Goal: Information Seeking & Learning: Stay updated

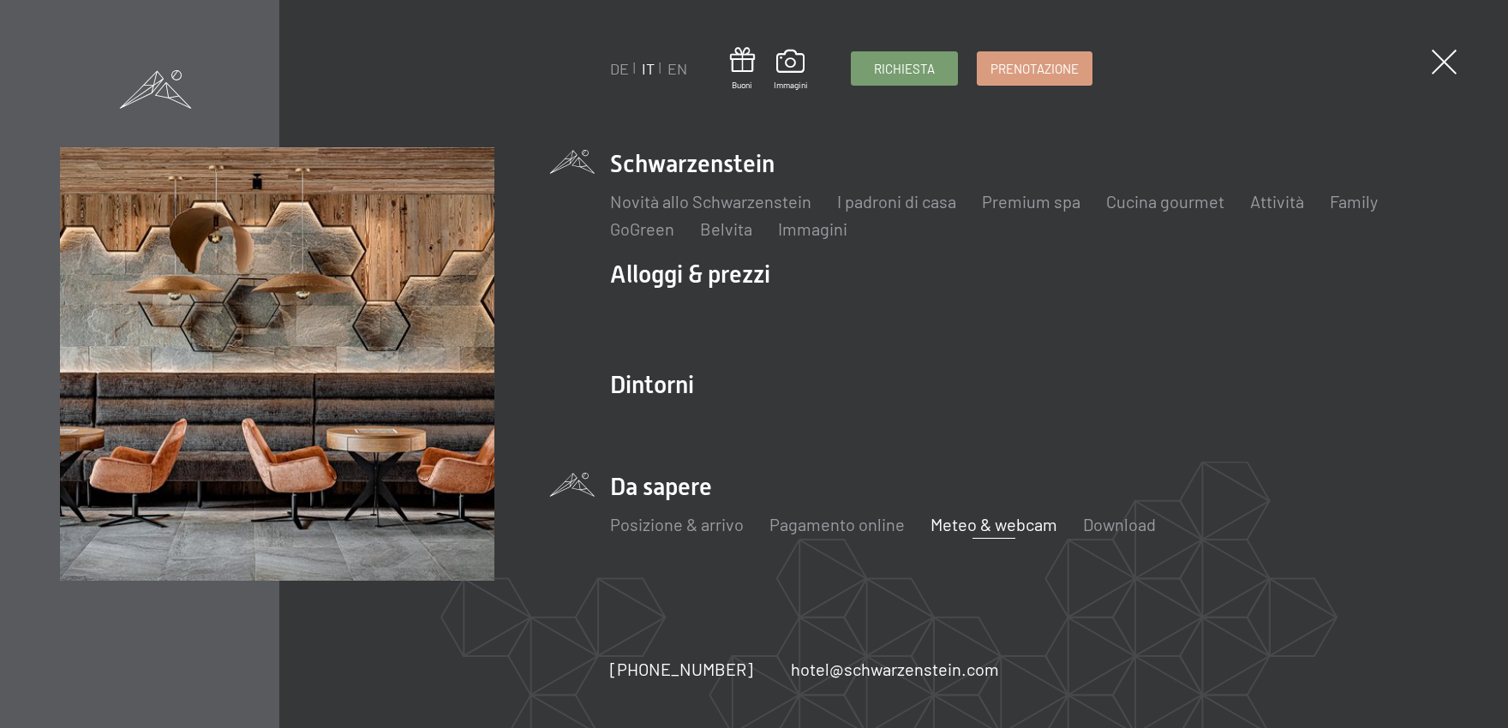
click at [969, 524] on link "Meteo & webcam" at bounding box center [994, 524] width 127 height 21
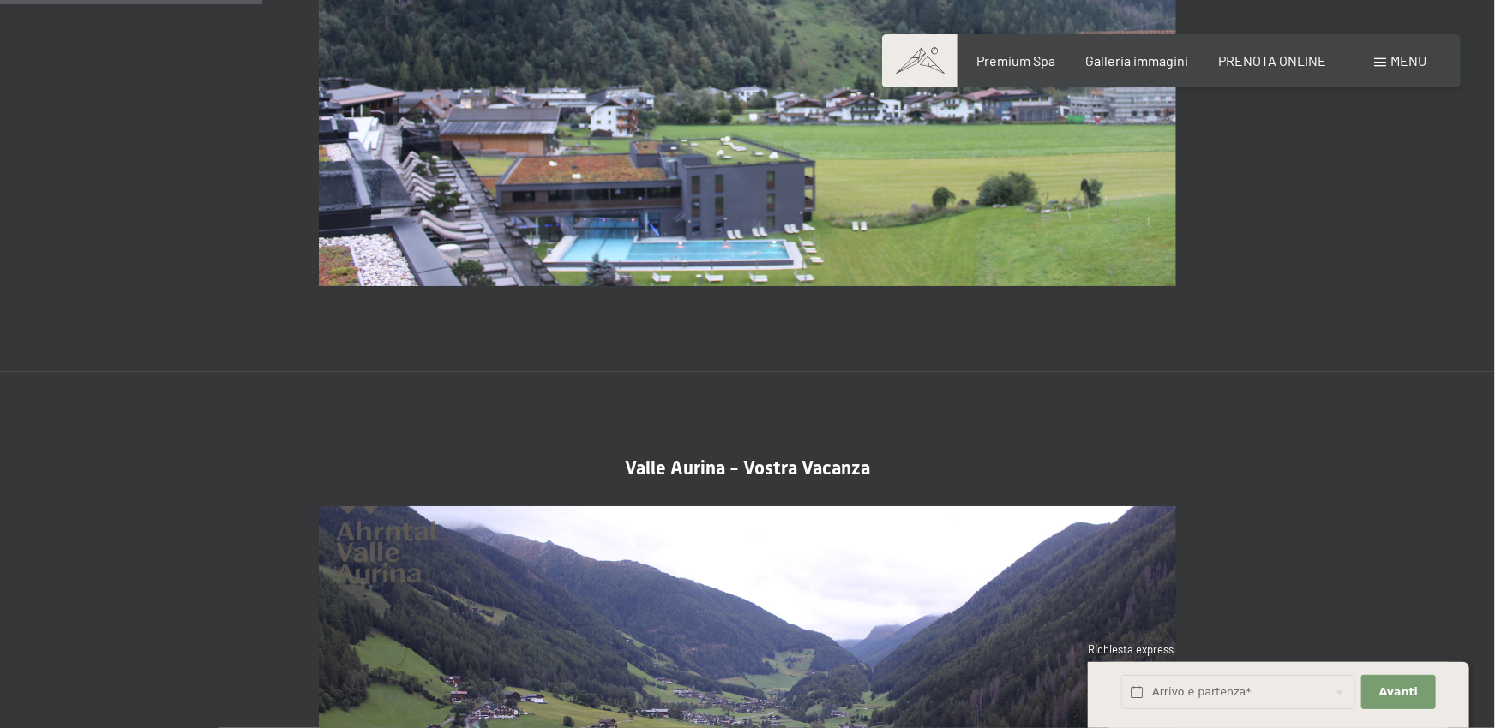
scroll to position [754, 0]
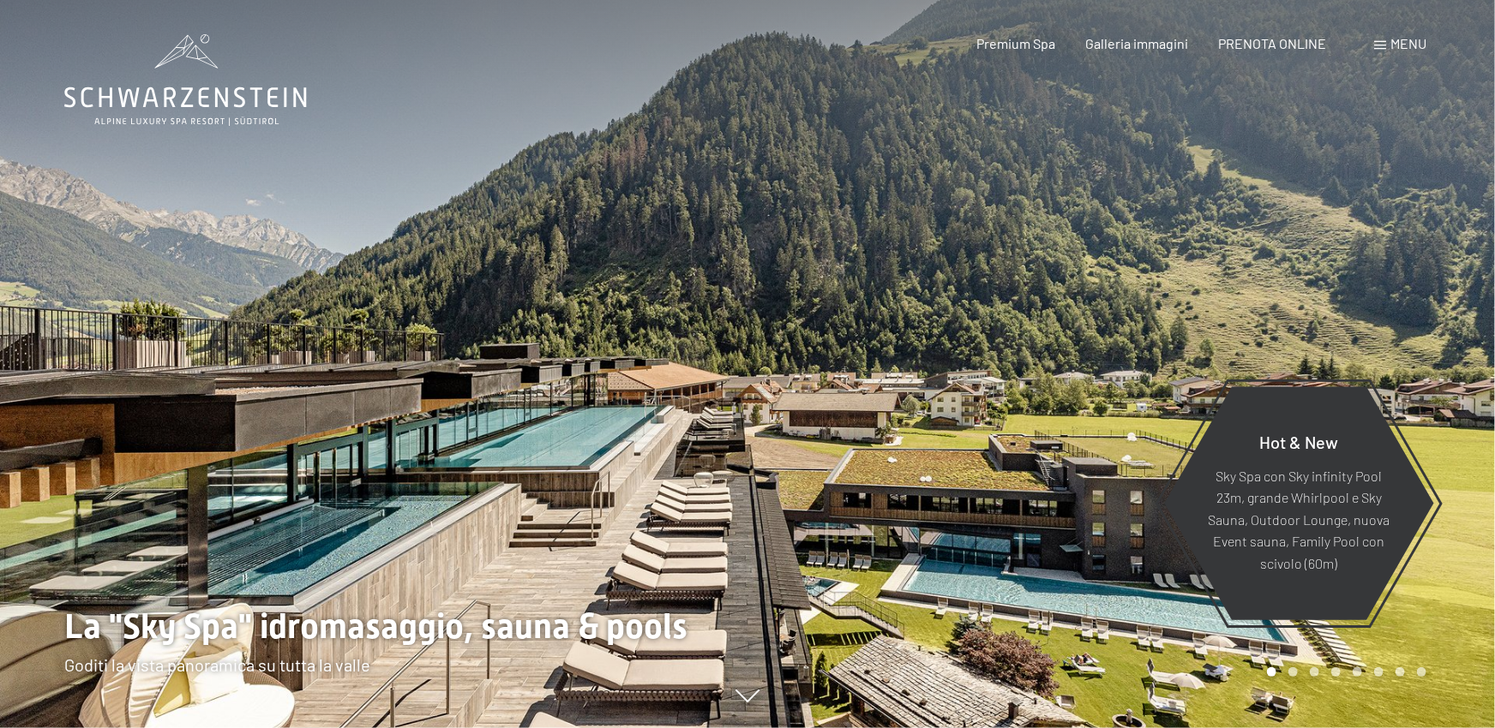
click at [1320, 233] on div at bounding box center [1120, 364] width 747 height 728
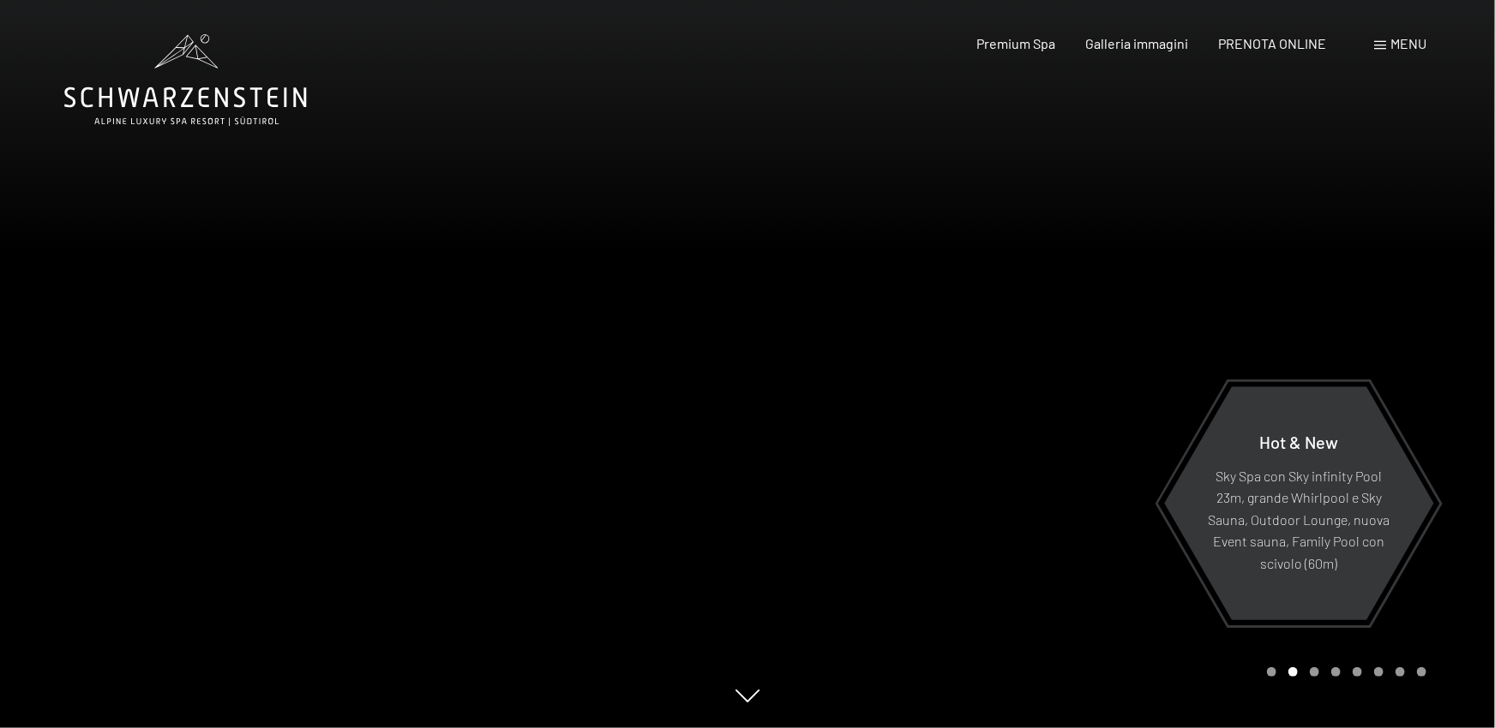
click at [1320, 233] on div at bounding box center [1120, 364] width 747 height 728
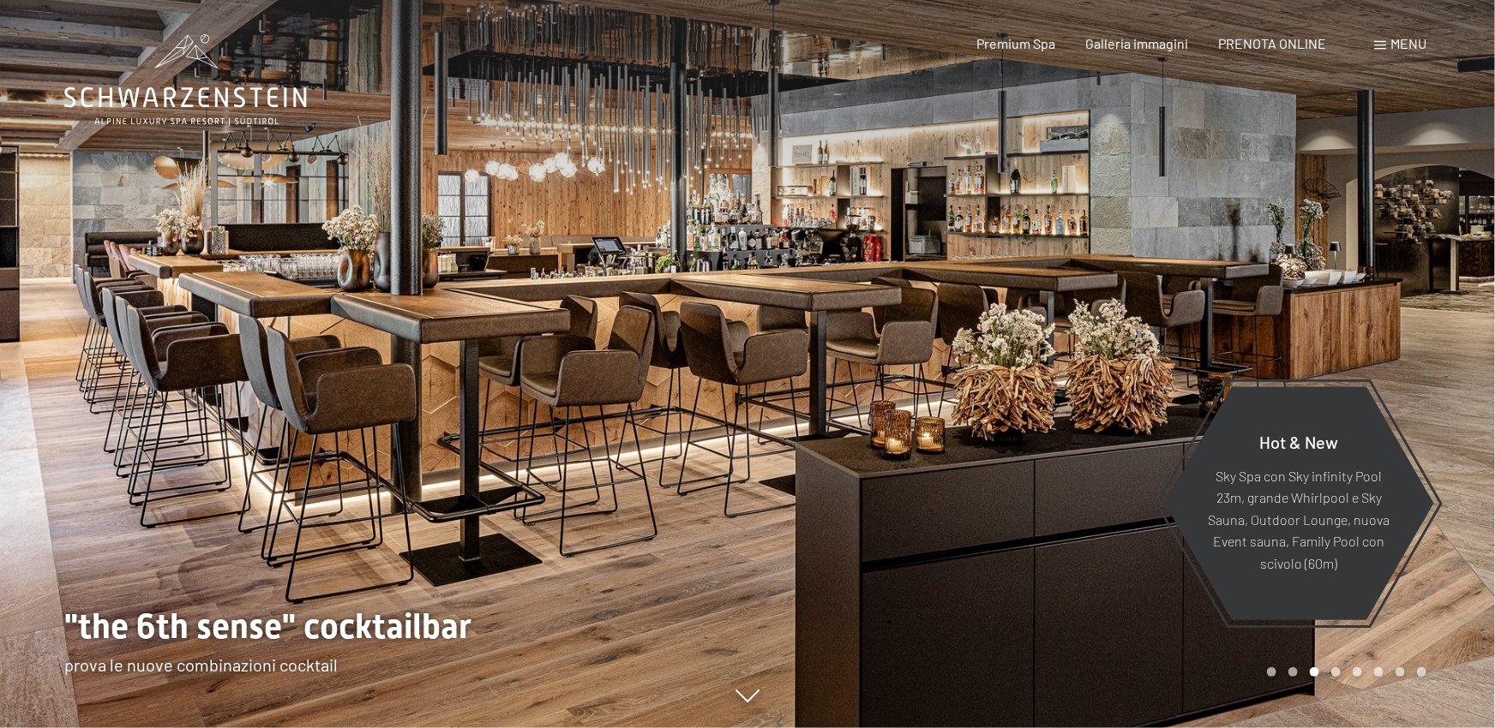
click at [175, 363] on div at bounding box center [373, 364] width 747 height 728
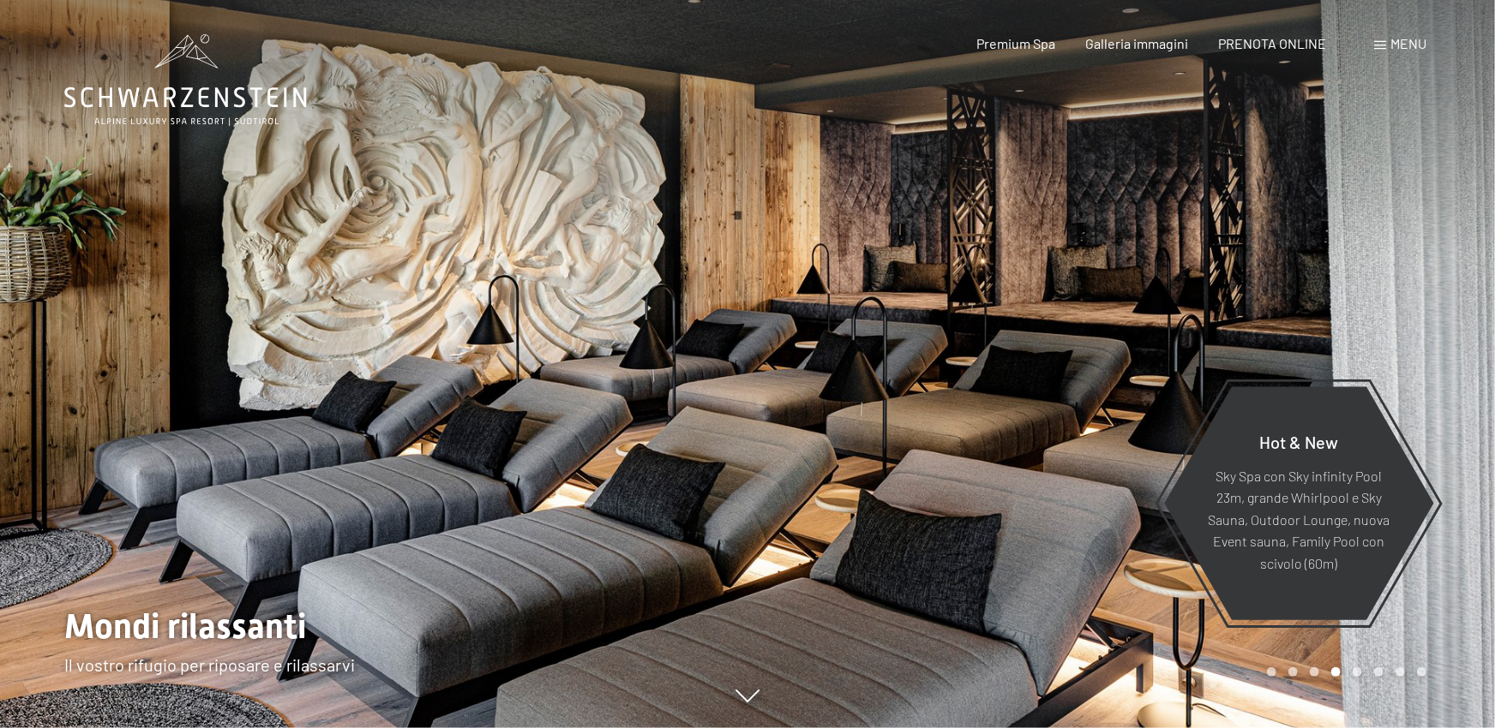
click at [1220, 286] on div at bounding box center [1120, 364] width 747 height 728
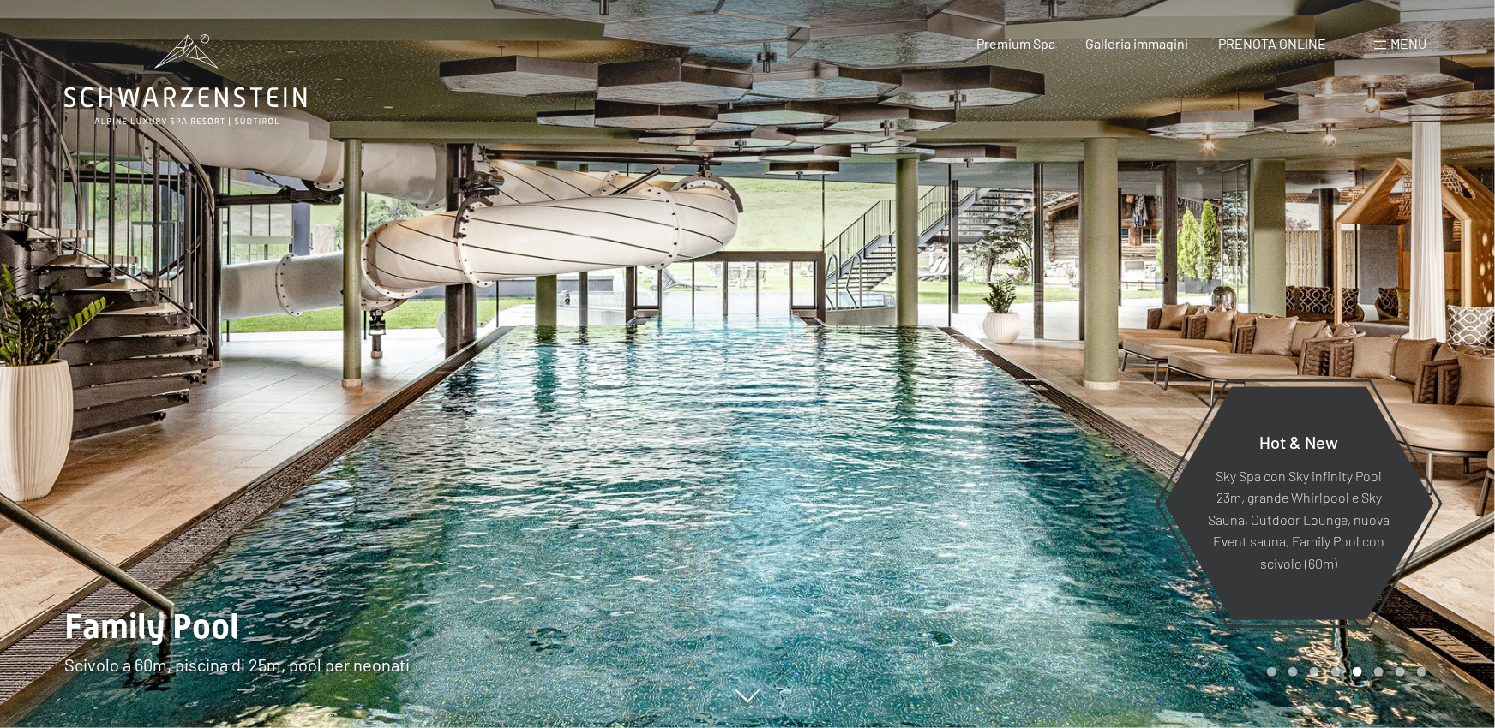
click at [1220, 286] on div at bounding box center [1120, 364] width 747 height 728
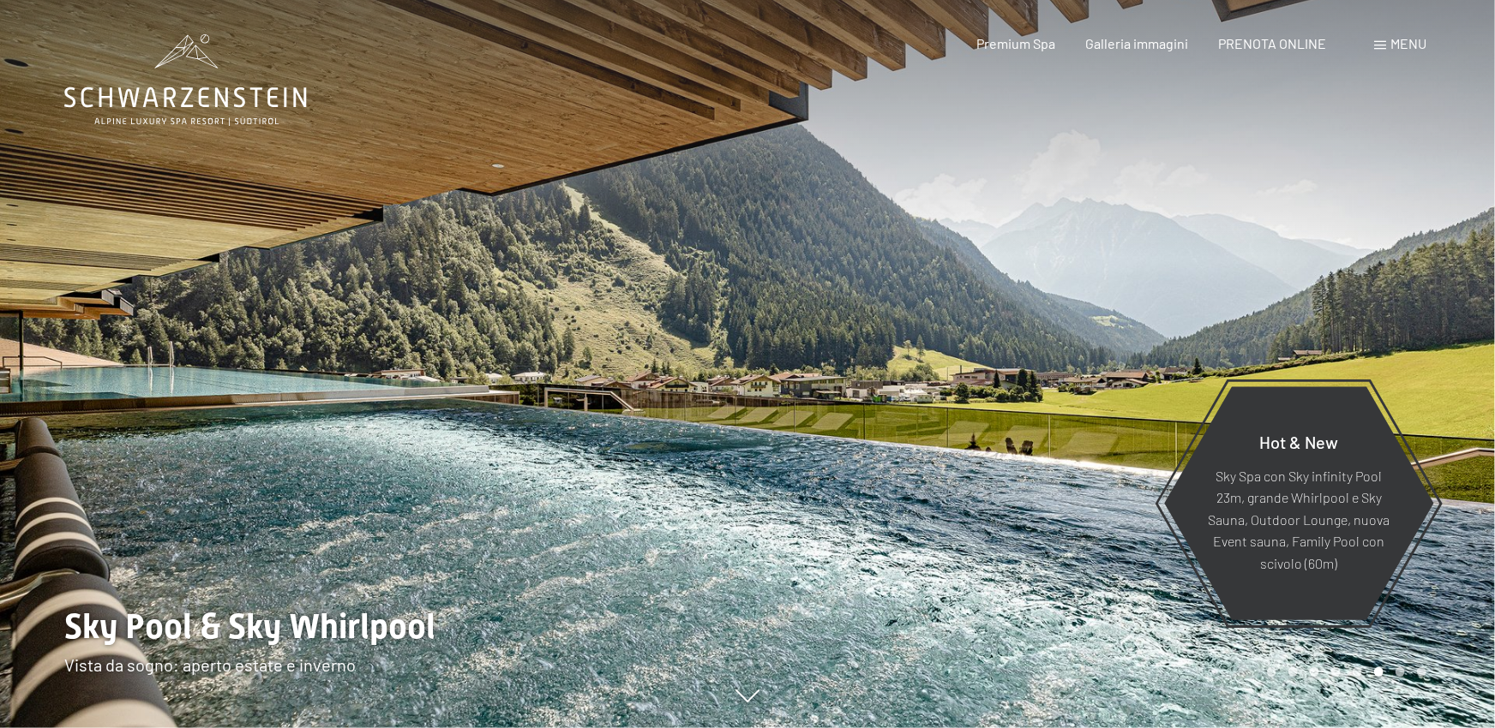
click at [1220, 286] on div at bounding box center [1120, 364] width 747 height 728
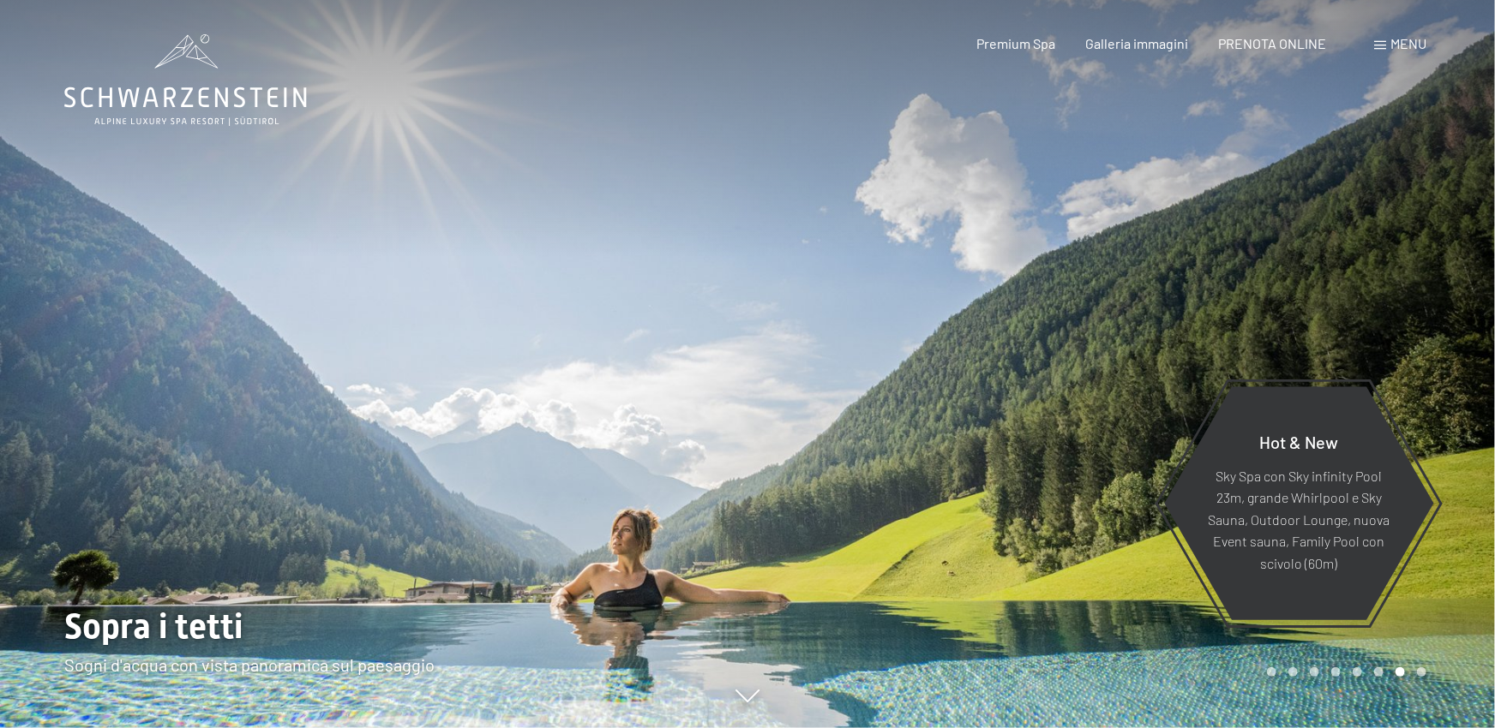
click at [1220, 286] on div at bounding box center [1120, 364] width 747 height 728
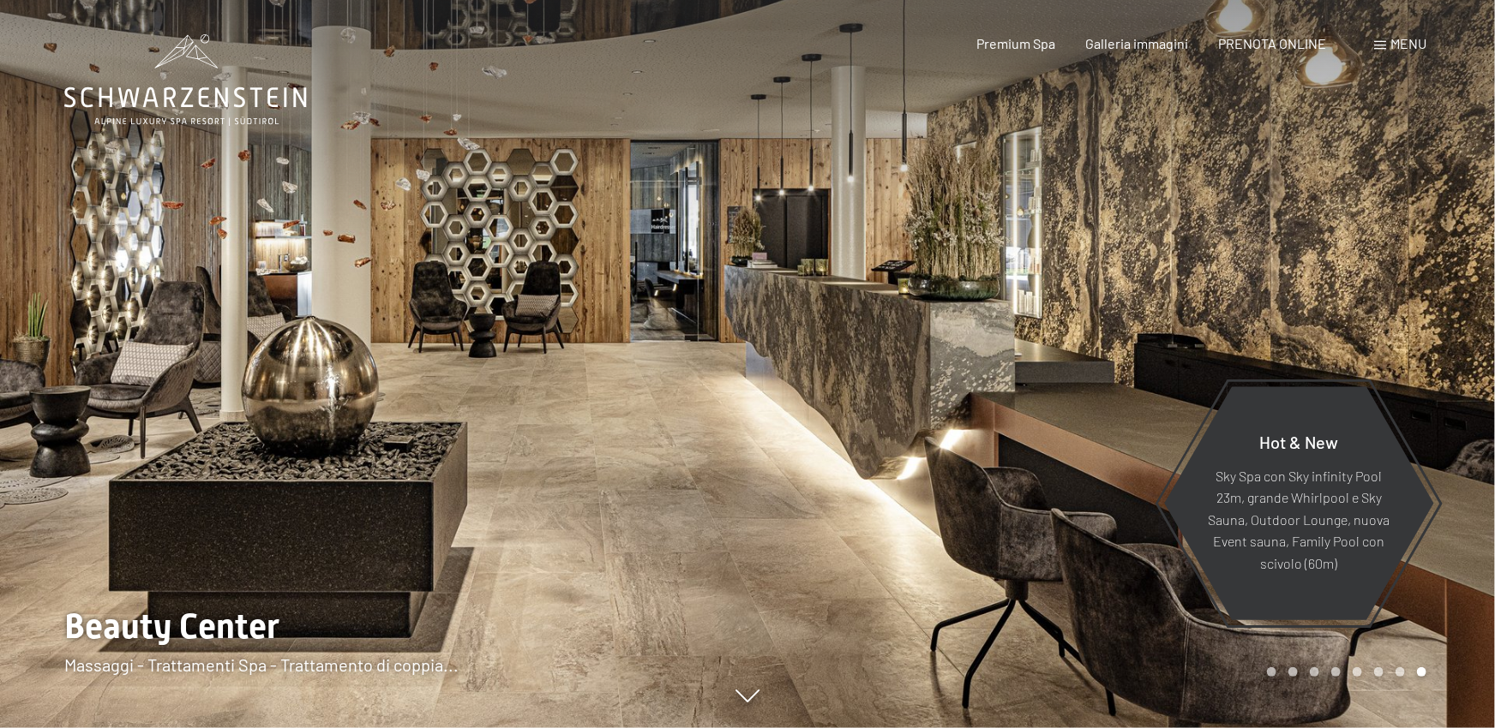
click at [1220, 286] on div at bounding box center [1120, 364] width 747 height 728
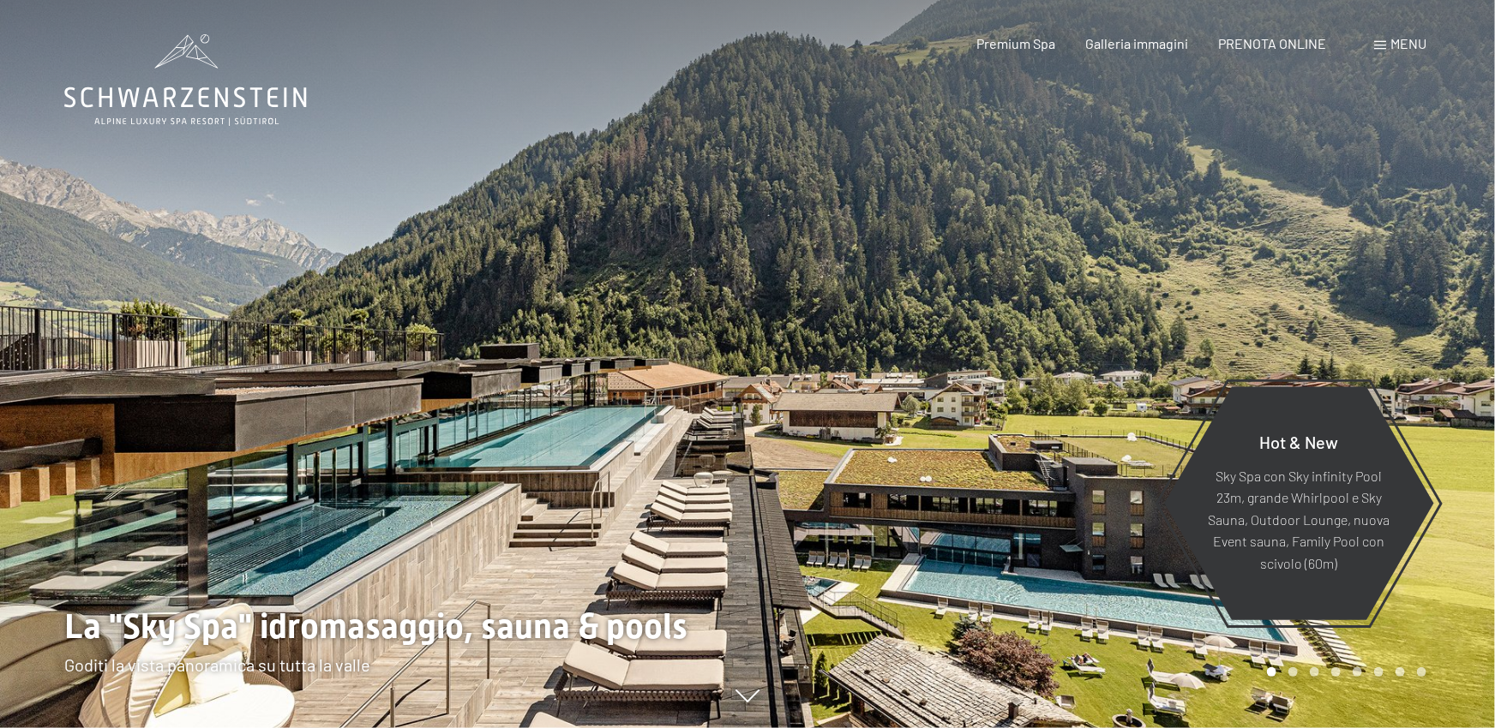
click at [1220, 286] on div at bounding box center [1120, 364] width 747 height 728
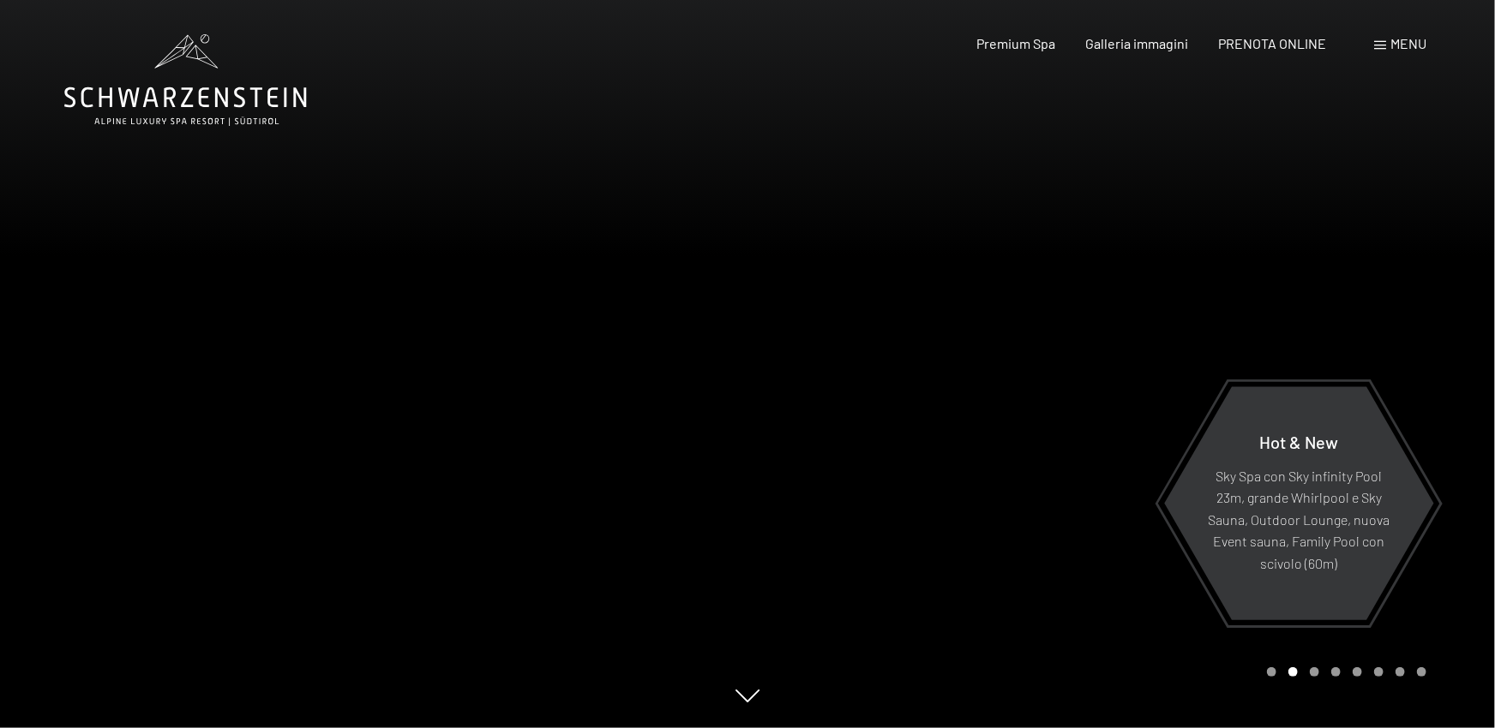
click at [1220, 286] on div at bounding box center [1120, 364] width 747 height 728
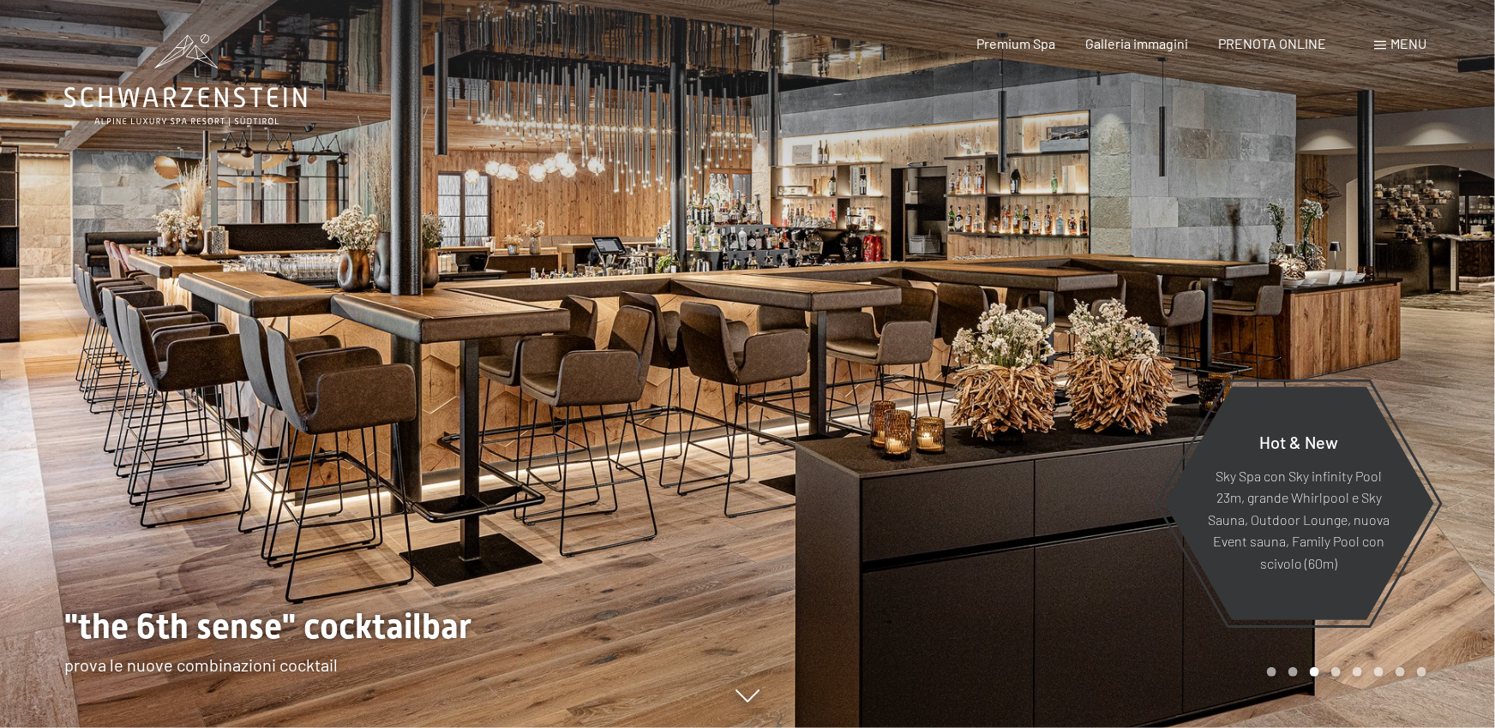
click at [1220, 286] on div at bounding box center [1120, 364] width 747 height 728
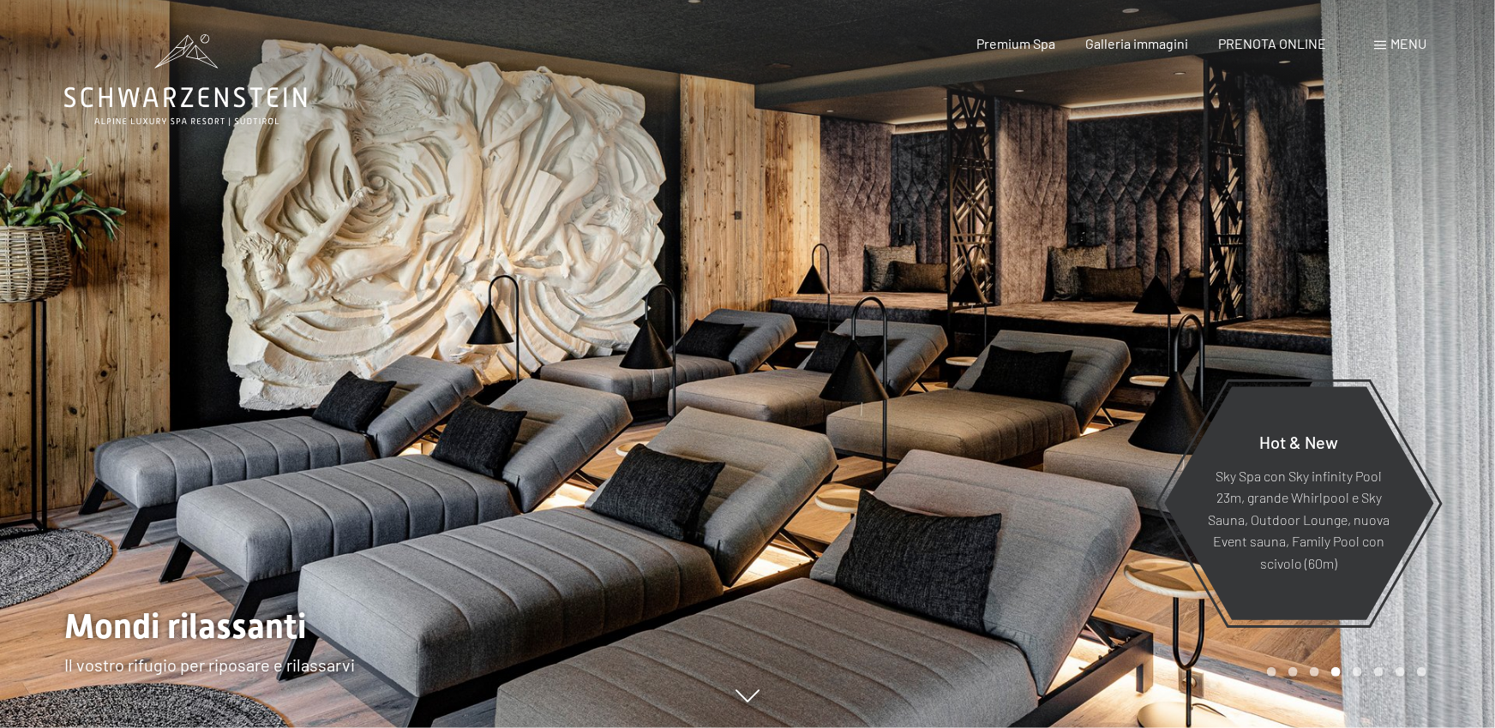
click at [1220, 286] on div at bounding box center [1120, 364] width 747 height 728
